Goal: Information Seeking & Learning: Find contact information

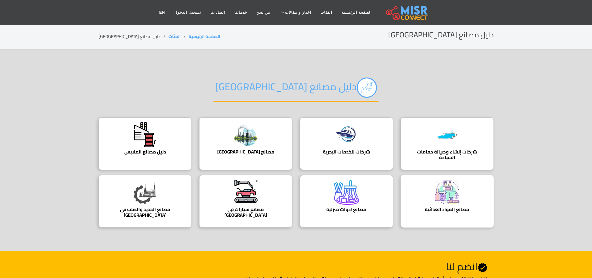
click at [444, 195] on img at bounding box center [447, 192] width 25 height 25
click at [133, 203] on img at bounding box center [145, 192] width 25 height 25
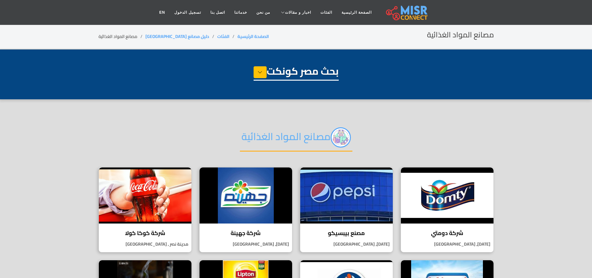
select select "**********"
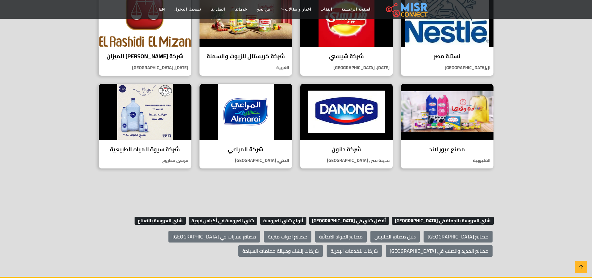
scroll to position [373, 0]
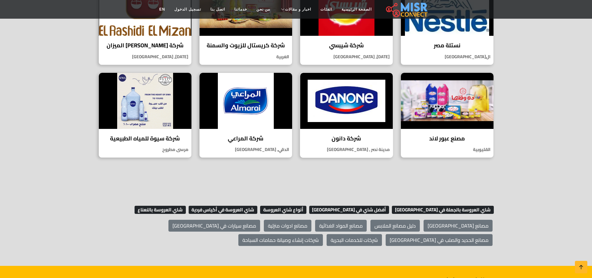
click at [358, 117] on img at bounding box center [346, 101] width 93 height 56
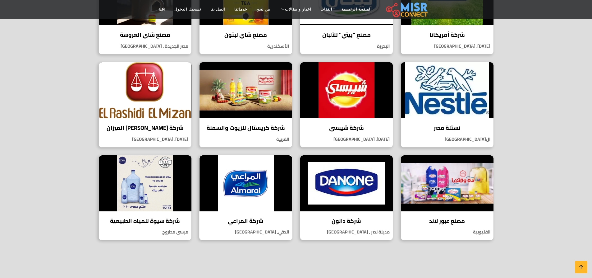
scroll to position [280, 0]
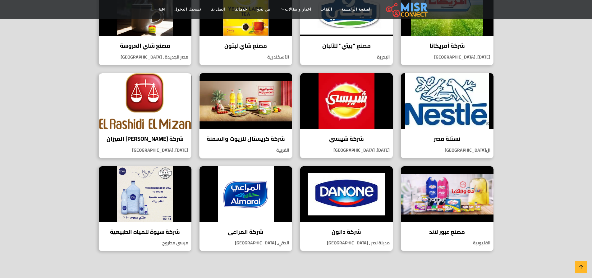
click at [234, 95] on img at bounding box center [246, 101] width 93 height 56
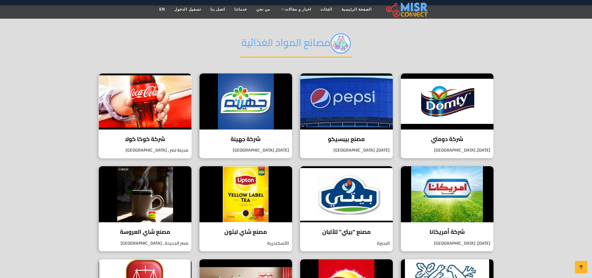
scroll to position [93, 0]
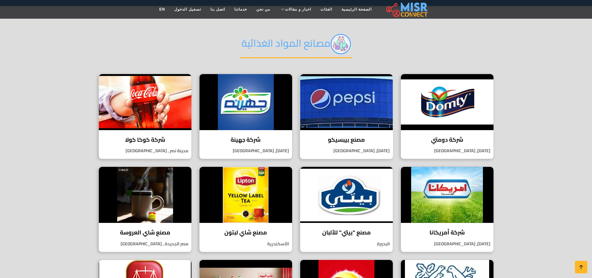
click at [357, 109] on img at bounding box center [346, 102] width 93 height 56
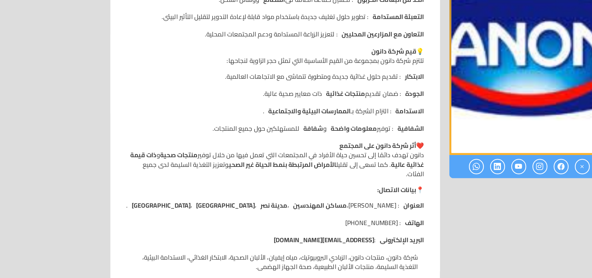
scroll to position [658, 0]
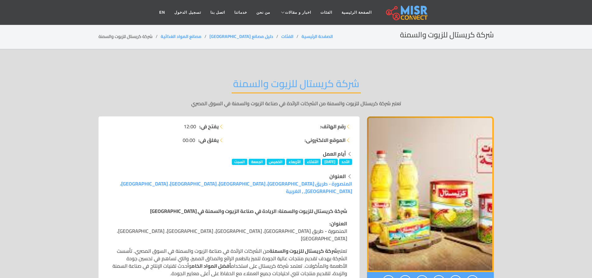
drag, startPoint x: 293, startPoint y: 122, endPoint x: 287, endPoint y: 122, distance: 6.8
click at [340, 127] on strong "رقم الهاتف:" at bounding box center [332, 125] width 25 height 7
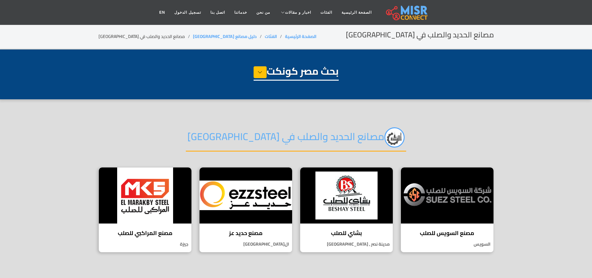
select select "**********"
click at [439, 189] on img at bounding box center [447, 195] width 93 height 56
click at [164, 209] on img at bounding box center [145, 195] width 93 height 56
click at [261, 201] on img at bounding box center [246, 195] width 93 height 56
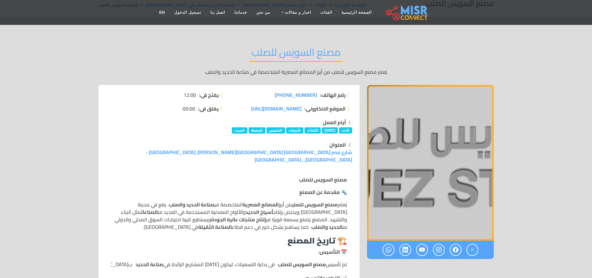
scroll to position [31, 0]
click at [301, 95] on span "+20 62 3230803" at bounding box center [296, 94] width 42 height 9
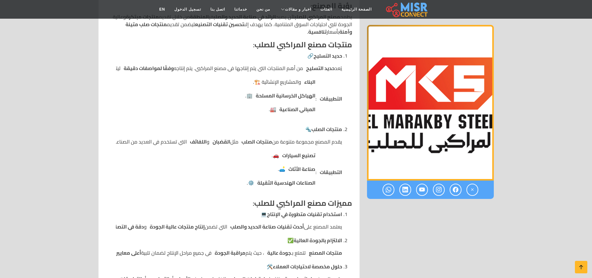
scroll to position [280, 0]
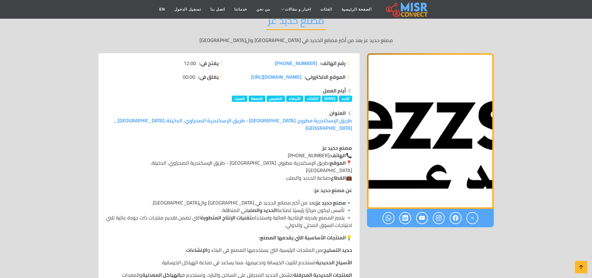
scroll to position [62, 0]
